Goal: Task Accomplishment & Management: Manage account settings

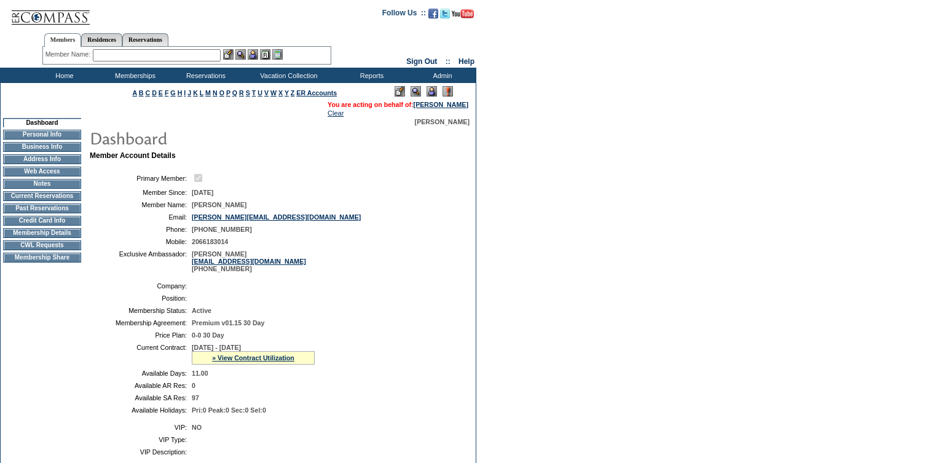
click at [55, 201] on td "Current Reservations" at bounding box center [42, 196] width 78 height 10
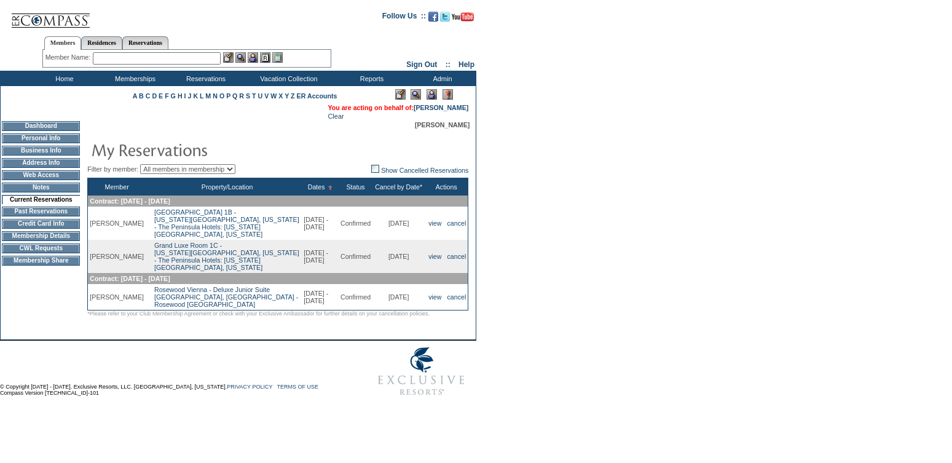
click at [45, 227] on td "Credit Card Info" at bounding box center [41, 224] width 78 height 10
